Goal: Connect with others: Connect with others

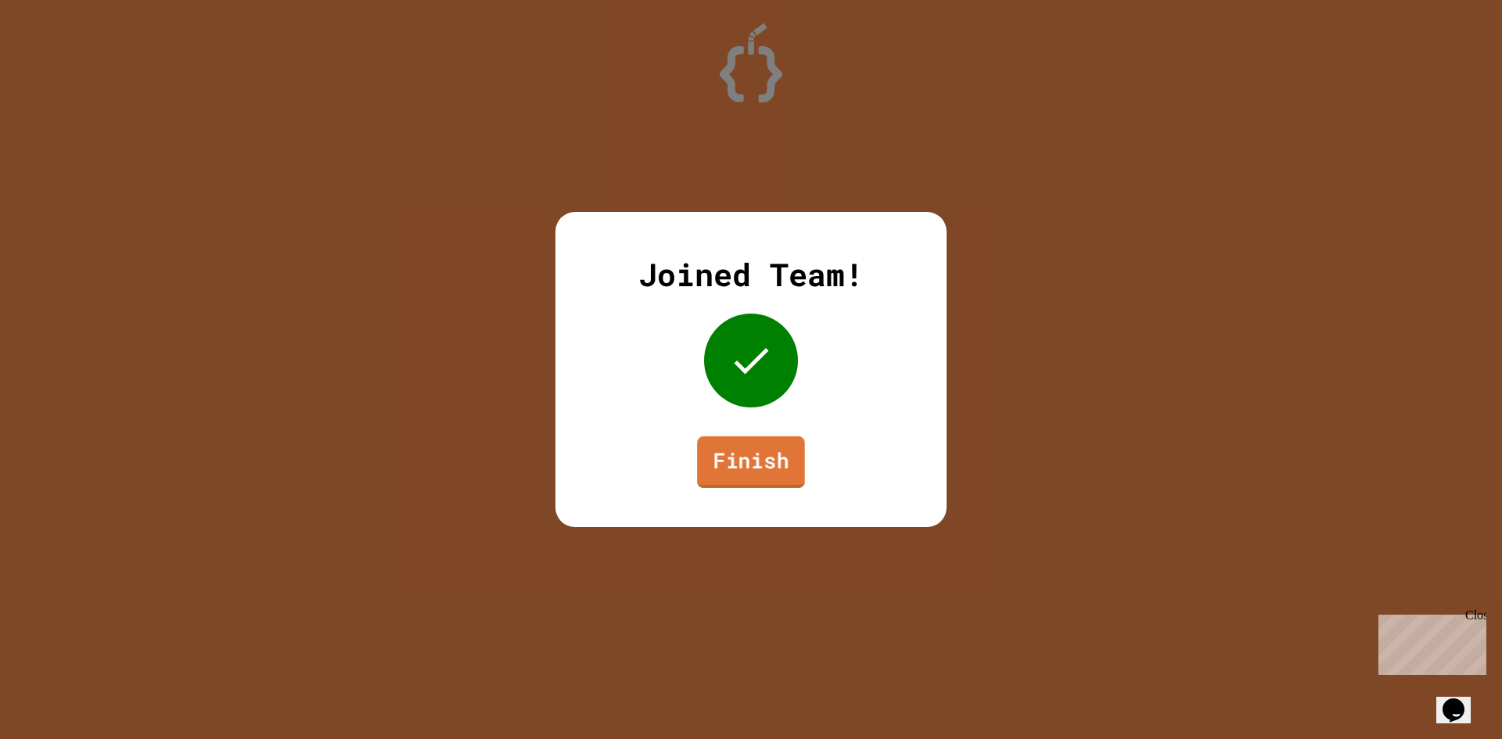
click at [751, 442] on link "Finish" at bounding box center [751, 463] width 108 height 52
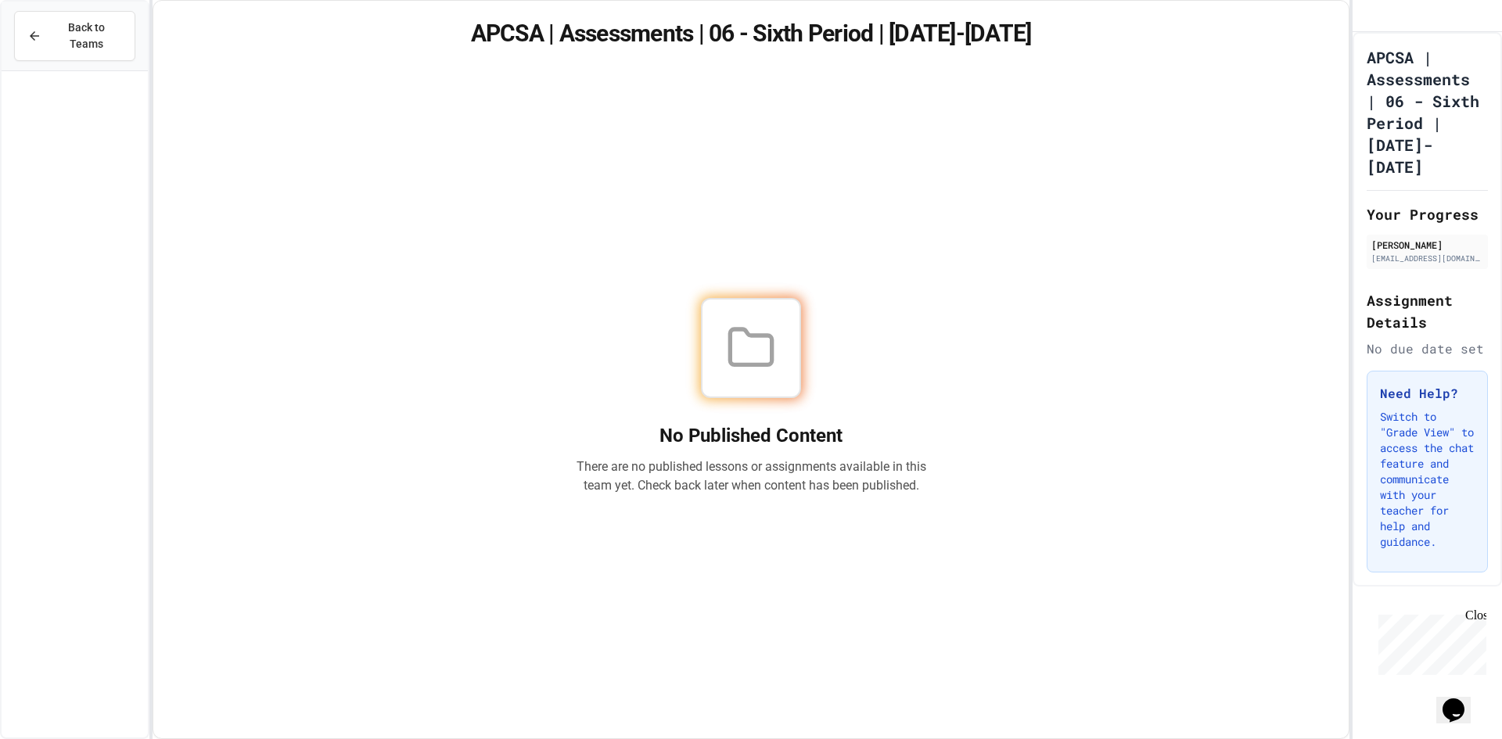
click at [797, 325] on div at bounding box center [751, 348] width 100 height 100
click at [29, 29] on icon at bounding box center [34, 36] width 14 height 14
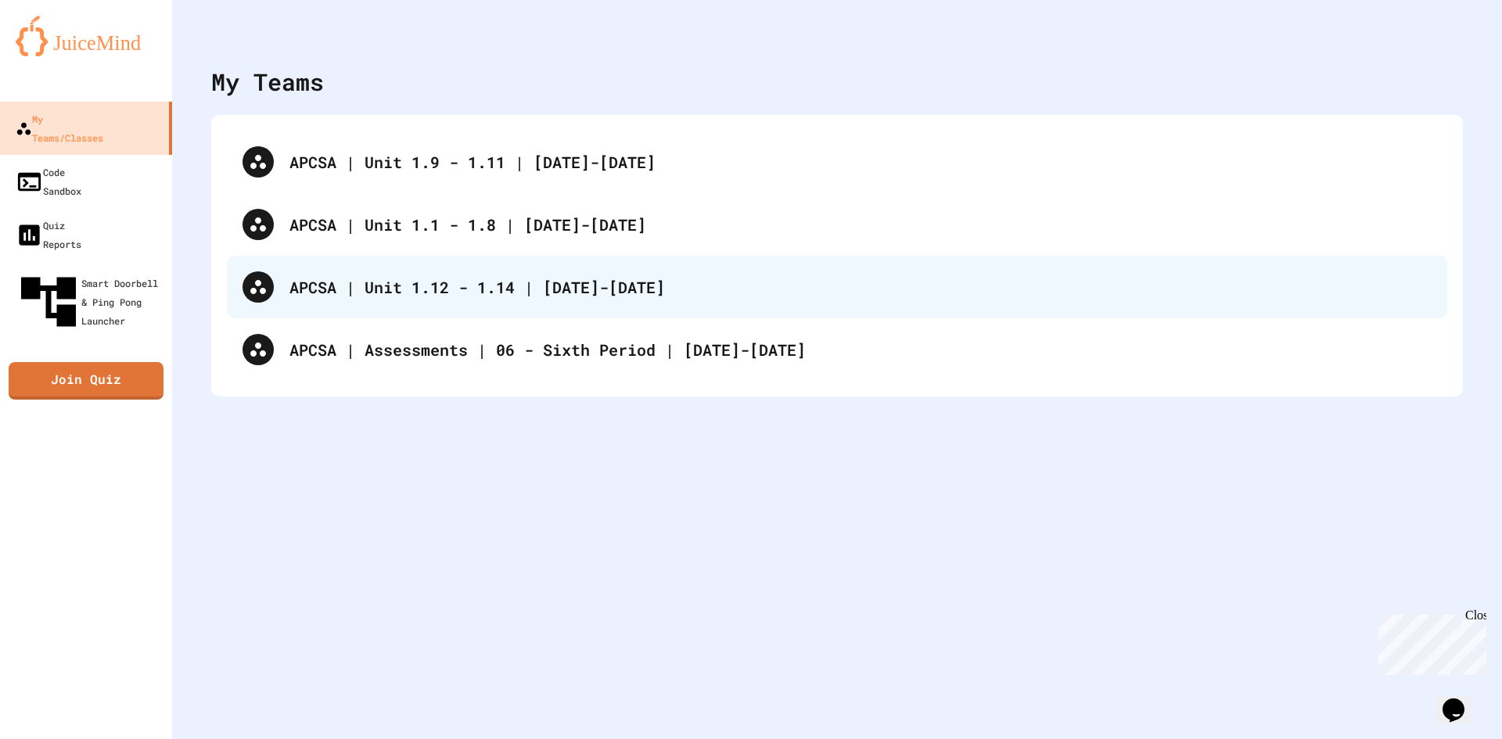
click at [612, 288] on div "APCSA | Unit 1.12 - 1.14 | [DATE]-[DATE]" at bounding box center [861, 286] width 1142 height 23
